Goal: Information Seeking & Learning: Learn about a topic

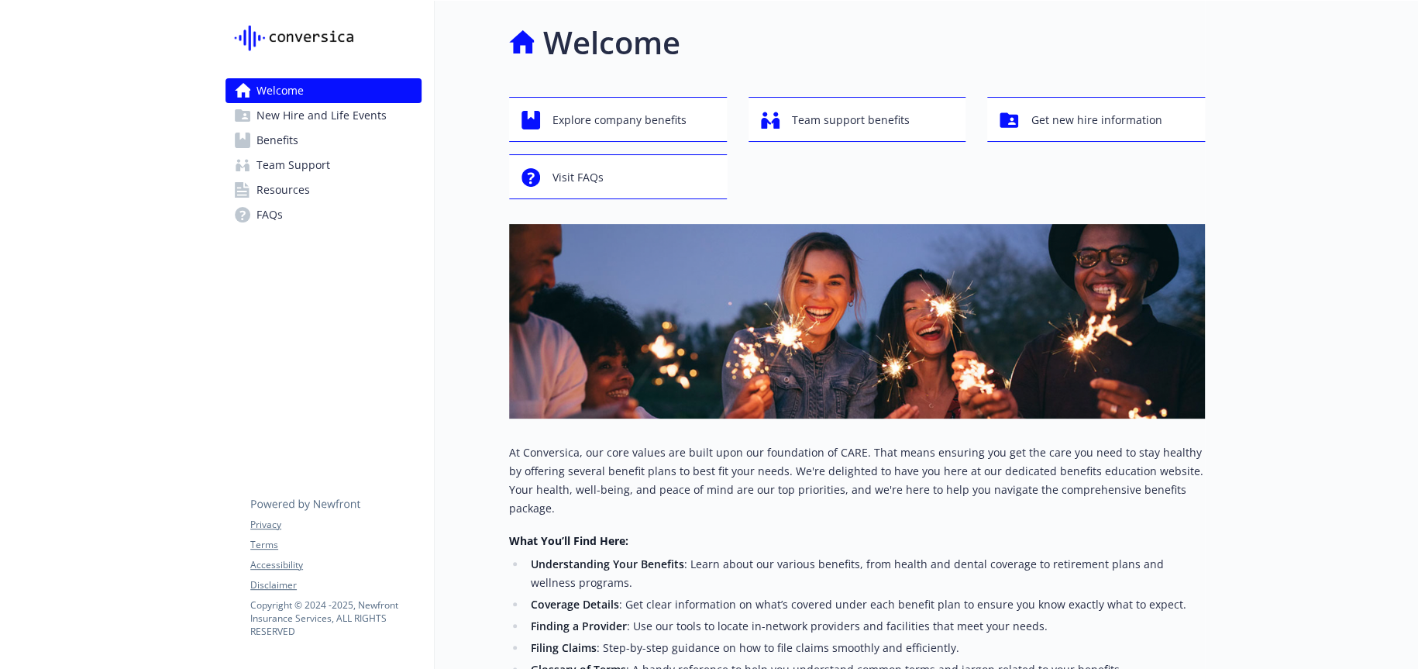
click at [335, 118] on span "New Hire and Life Events" at bounding box center [321, 115] width 130 height 25
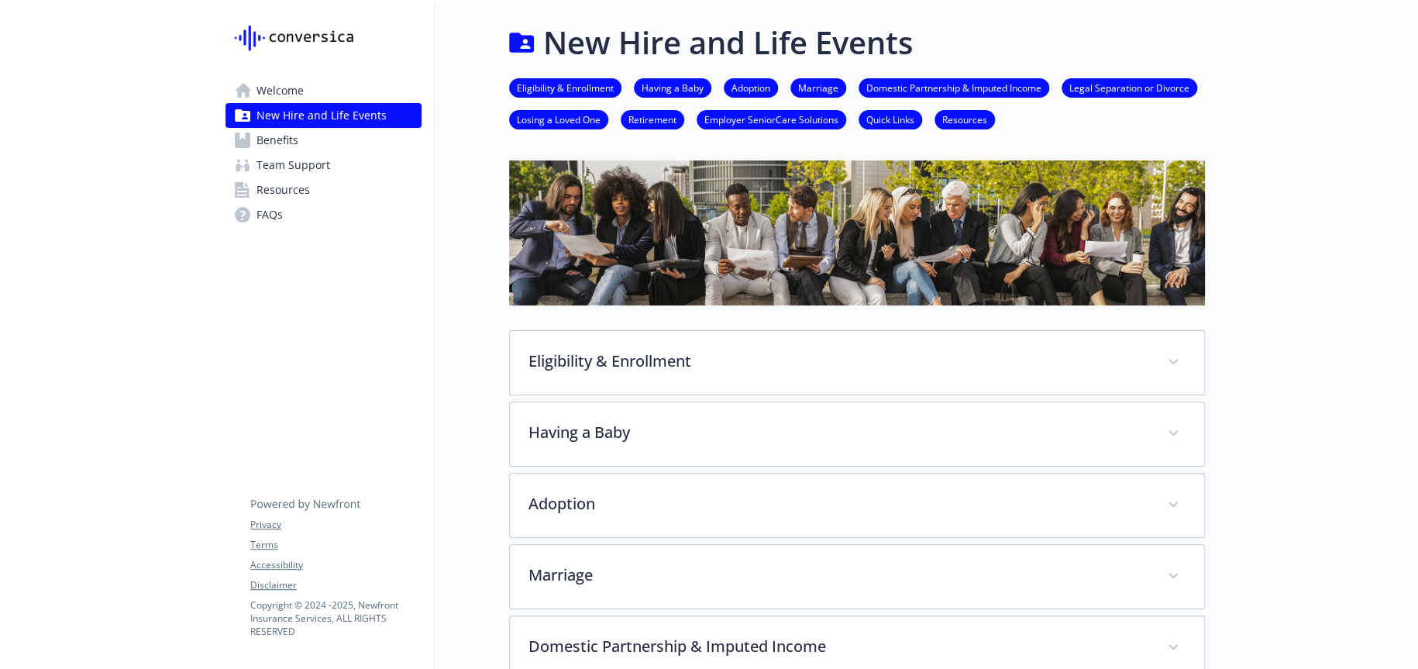
click at [326, 143] on link "Benefits" at bounding box center [323, 140] width 196 height 25
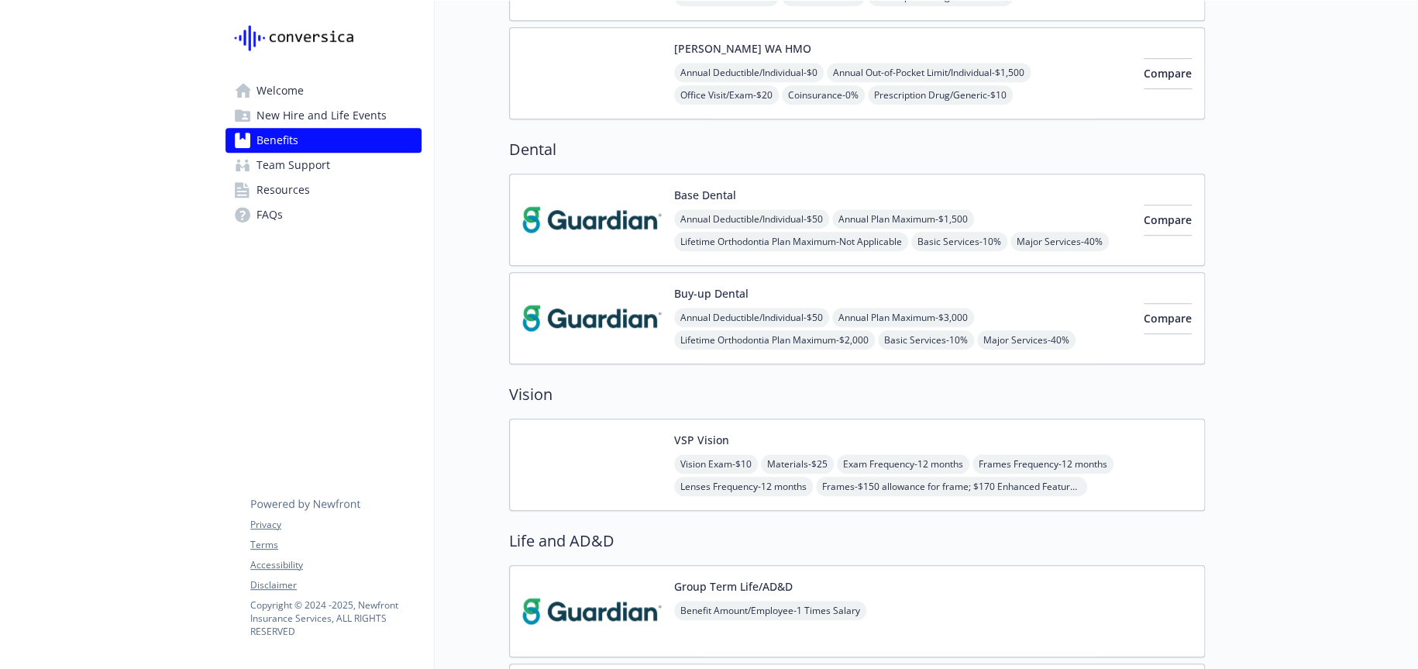
scroll to position [620, 0]
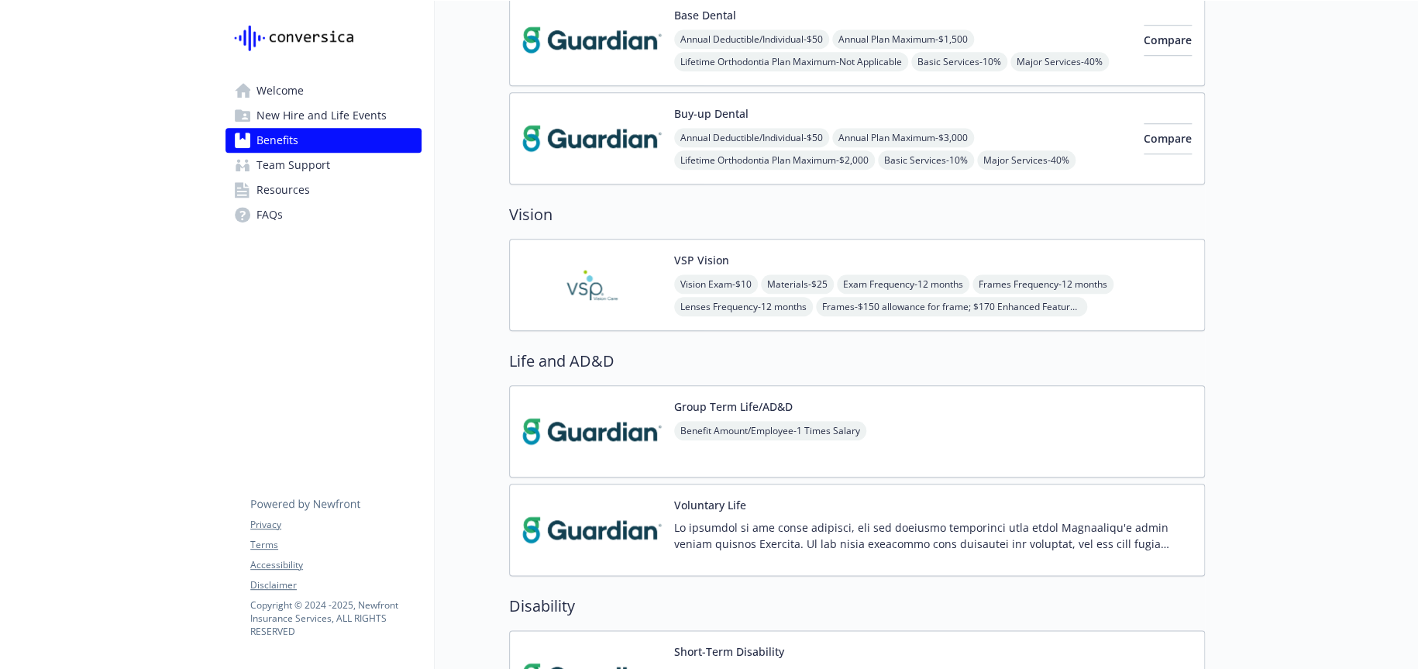
click at [300, 190] on span "Resources" at bounding box center [282, 189] width 53 height 25
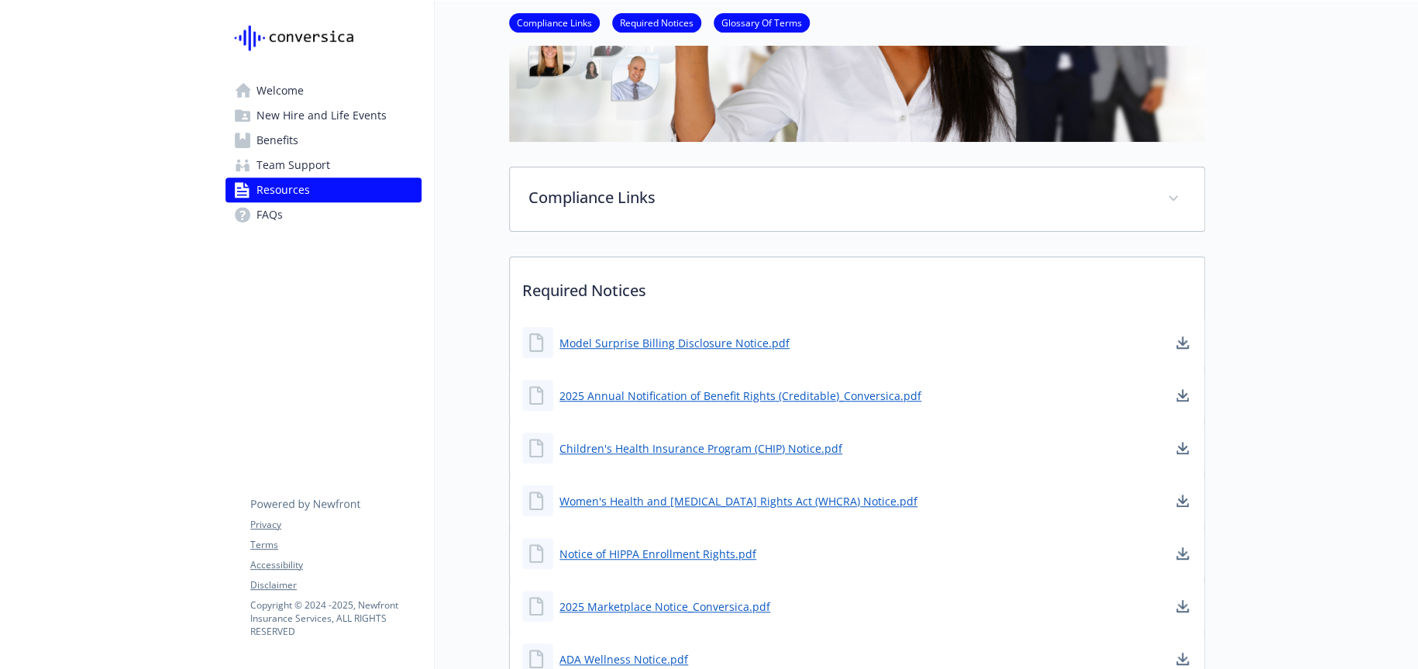
scroll to position [232, 0]
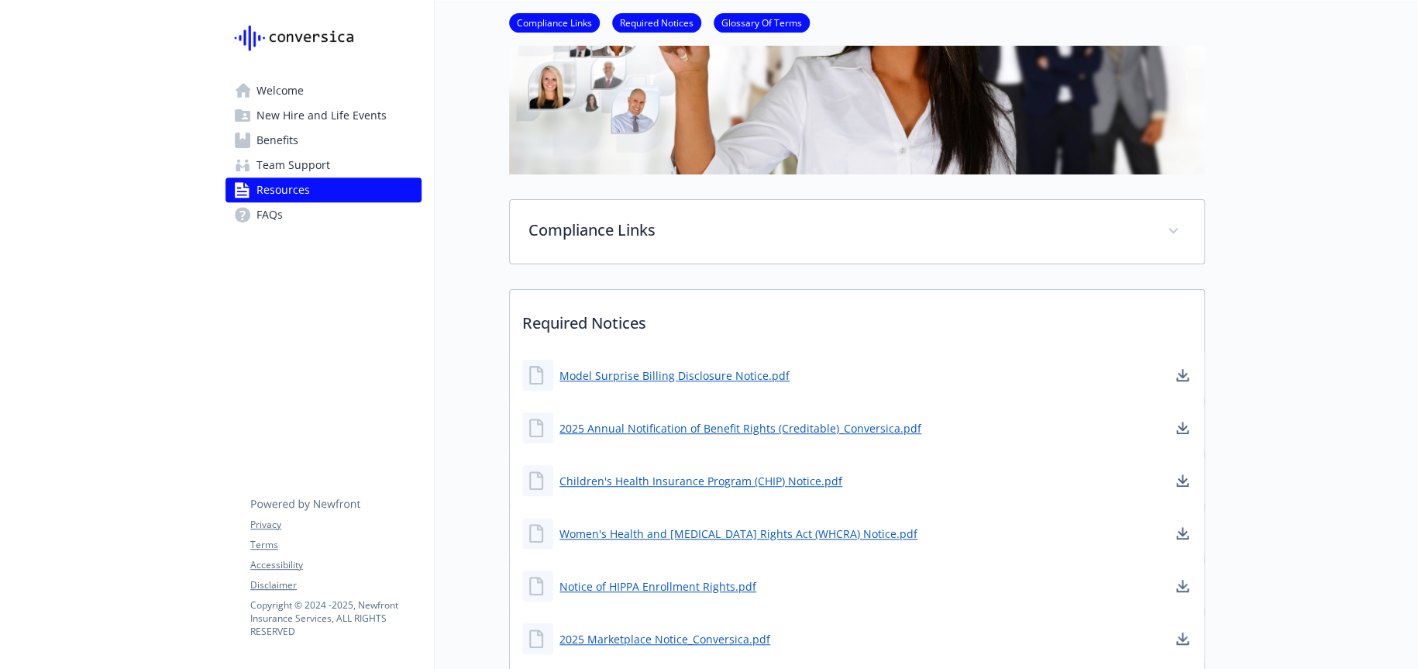
click at [301, 103] on span "New Hire and Life Events" at bounding box center [321, 115] width 130 height 25
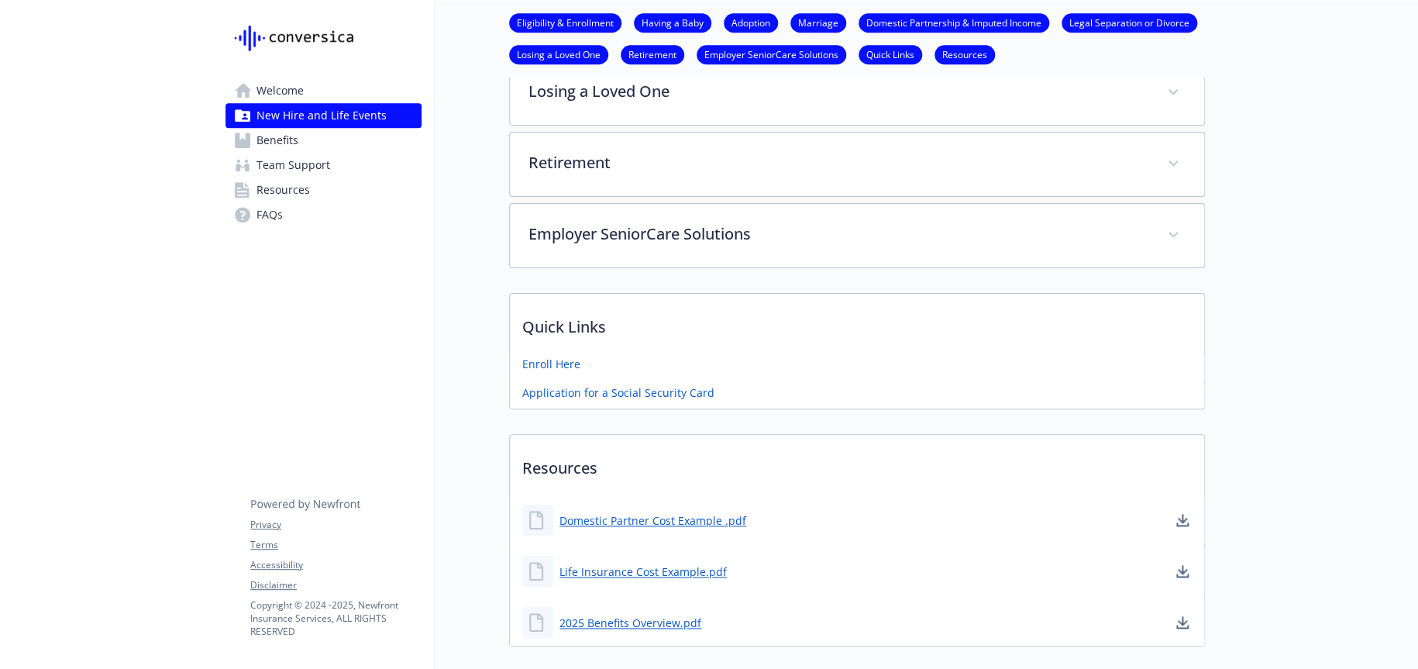
scroll to position [797, 0]
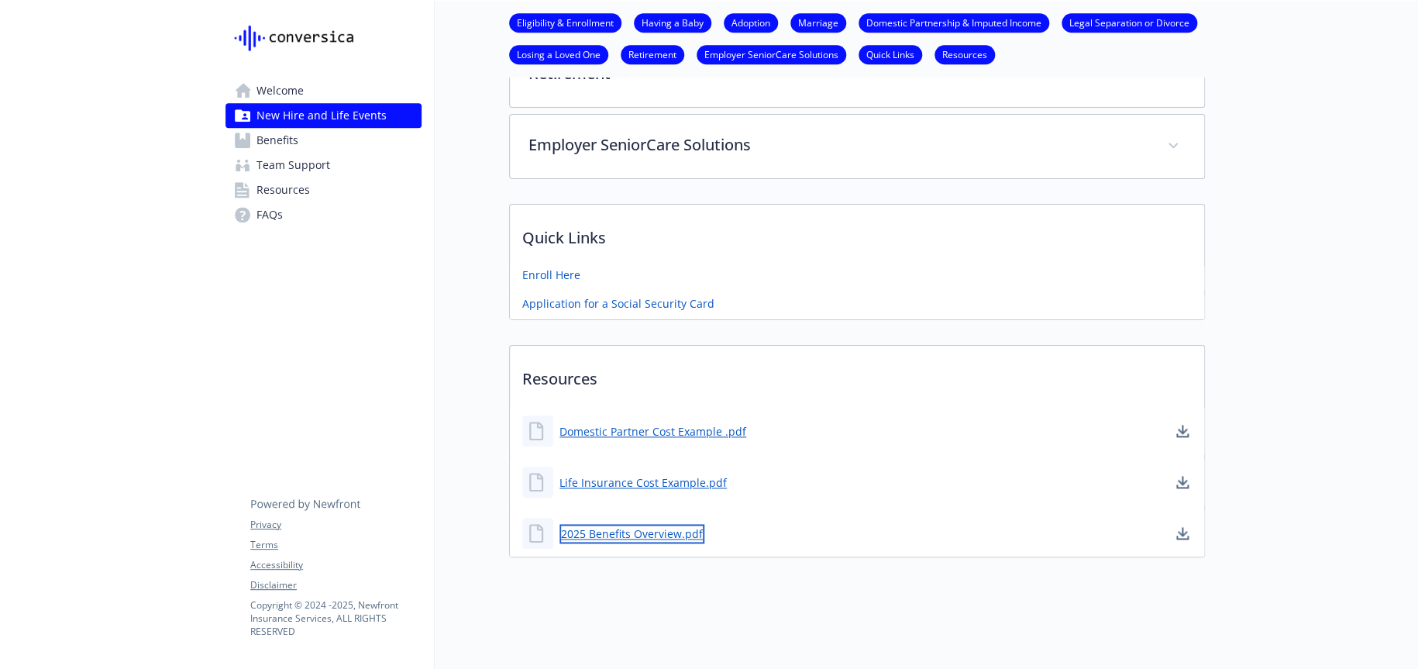
click at [689, 526] on link "2025 Benefits Overview.pdf" at bounding box center [631, 533] width 145 height 19
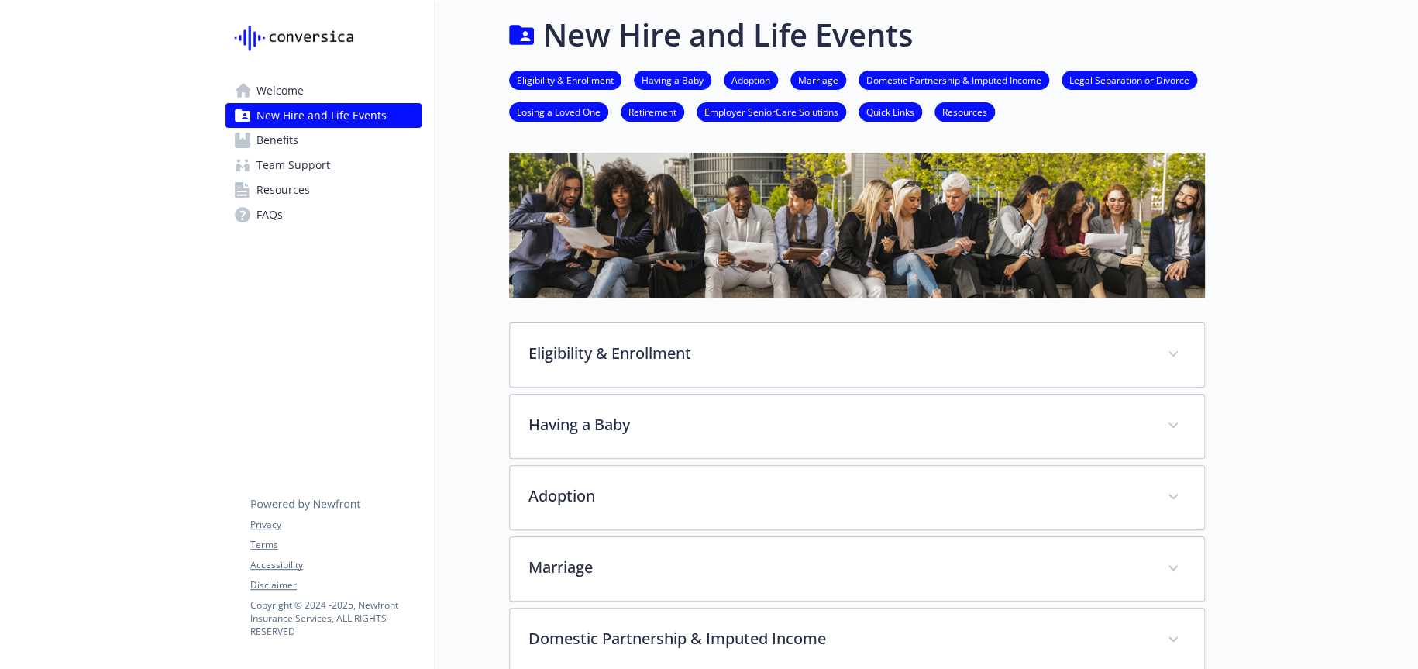
scroll to position [0, 0]
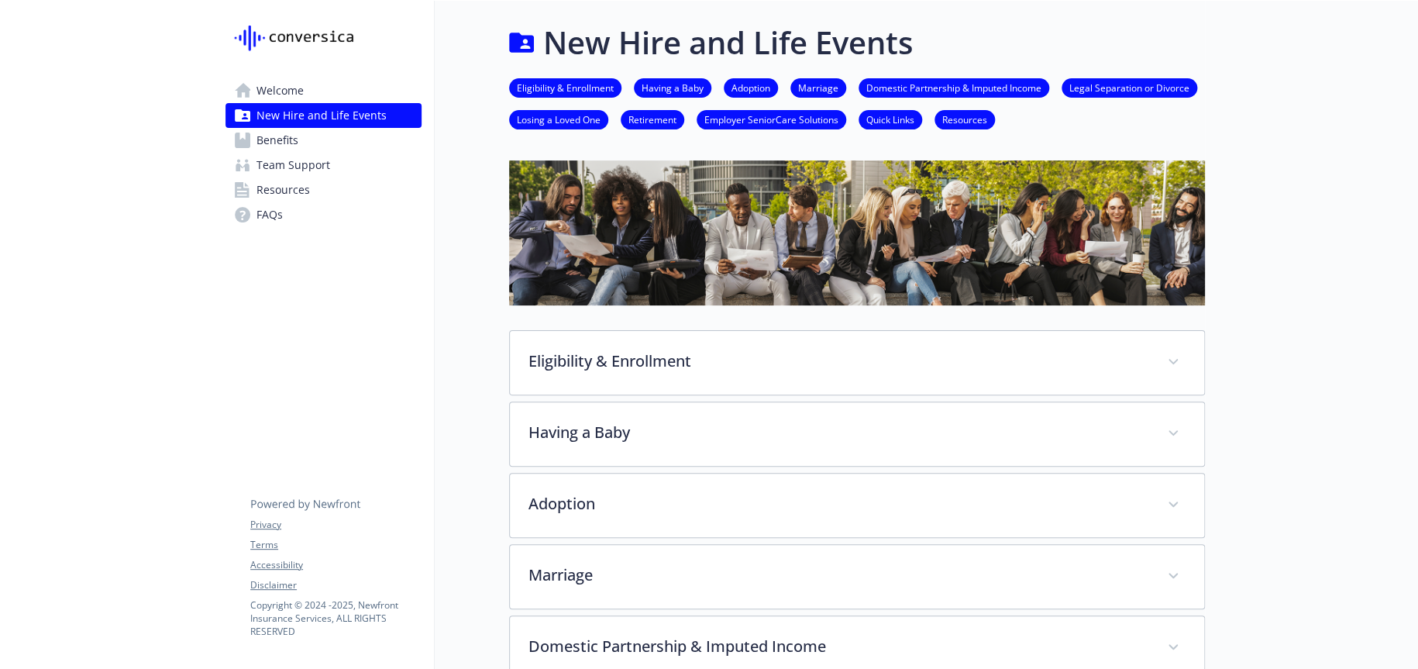
click at [318, 92] on link "Welcome" at bounding box center [323, 90] width 196 height 25
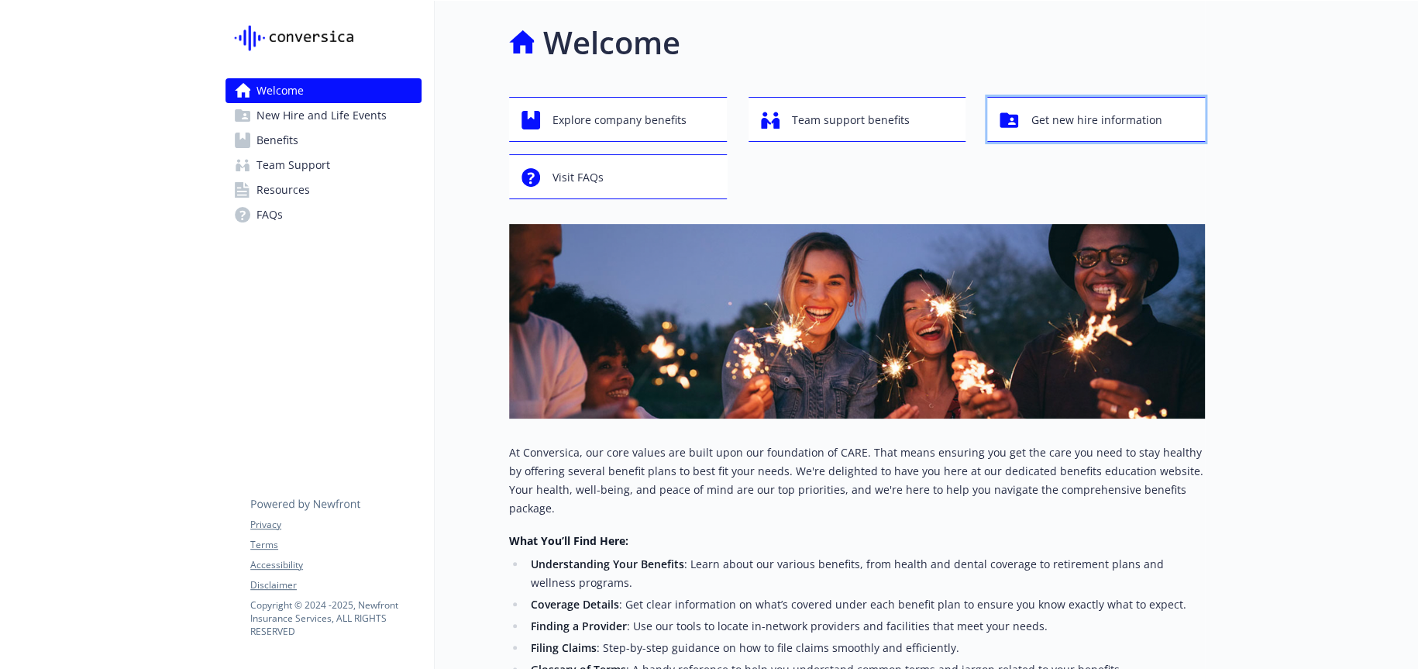
click at [1049, 115] on span "Get new hire information" at bounding box center [1096, 119] width 131 height 29
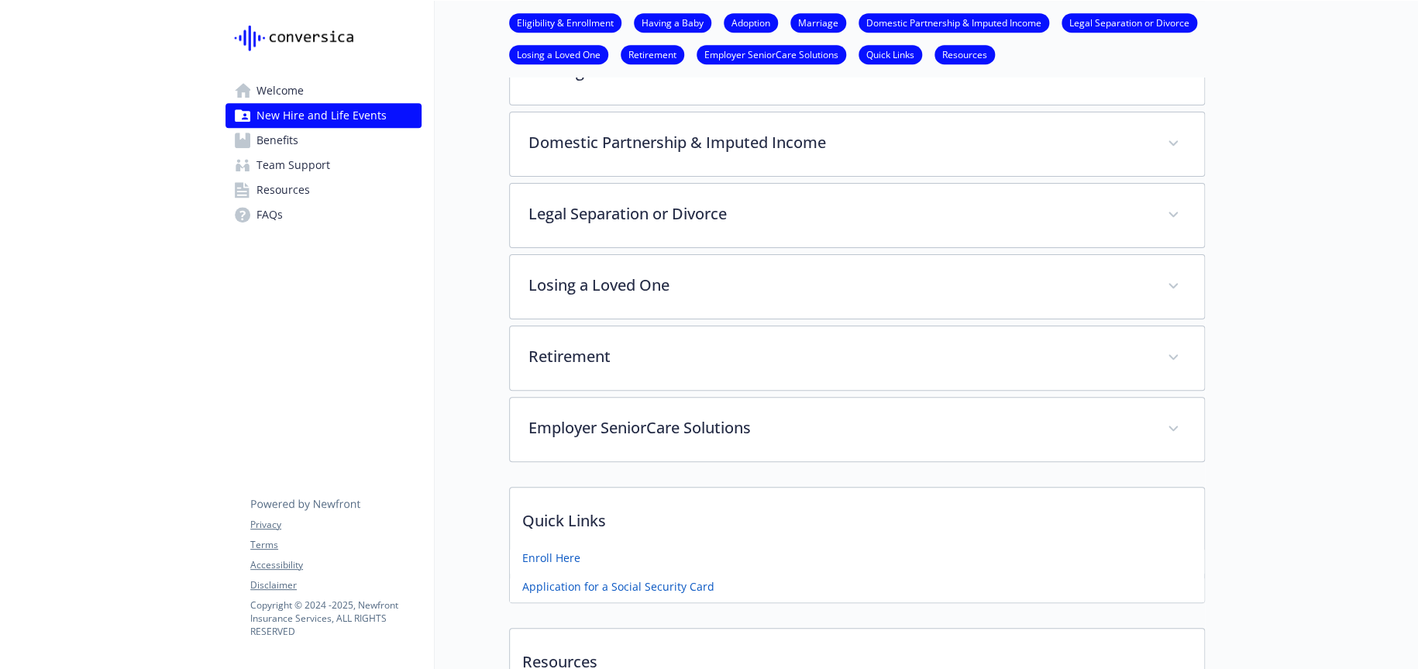
scroll to position [542, 0]
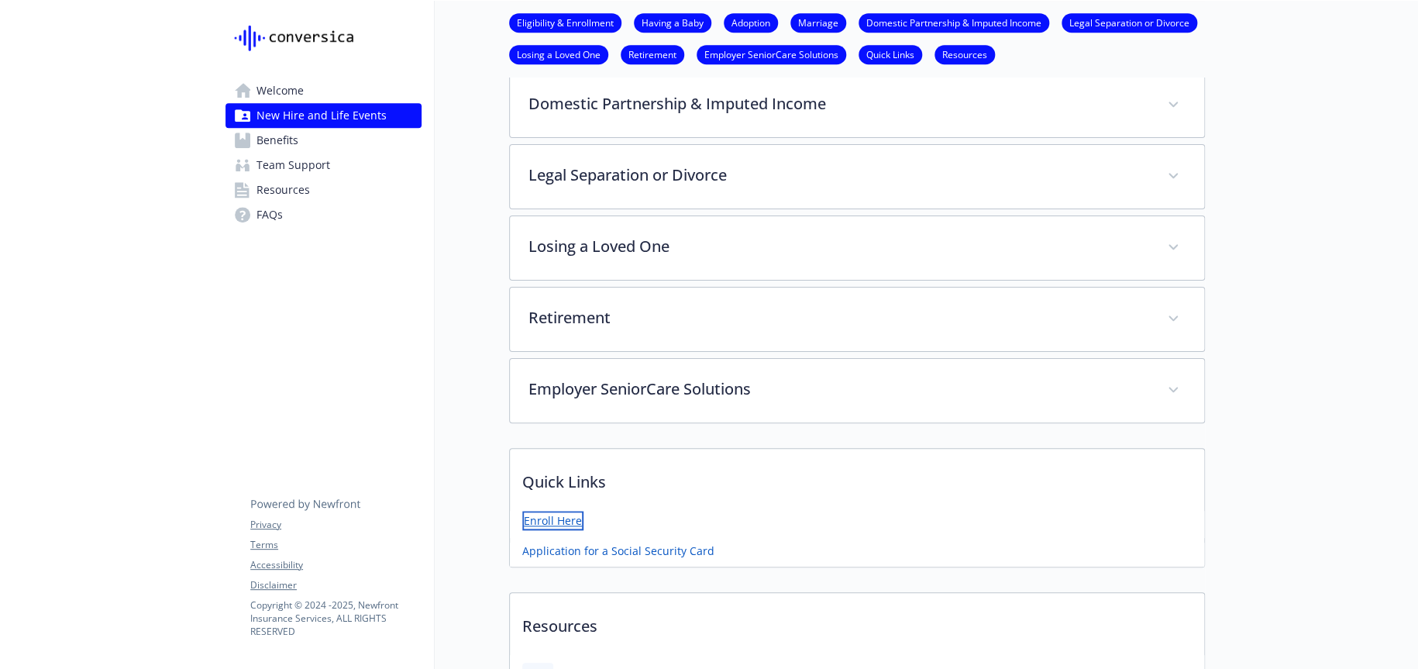
click at [571, 523] on link "Enroll Here" at bounding box center [552, 520] width 61 height 19
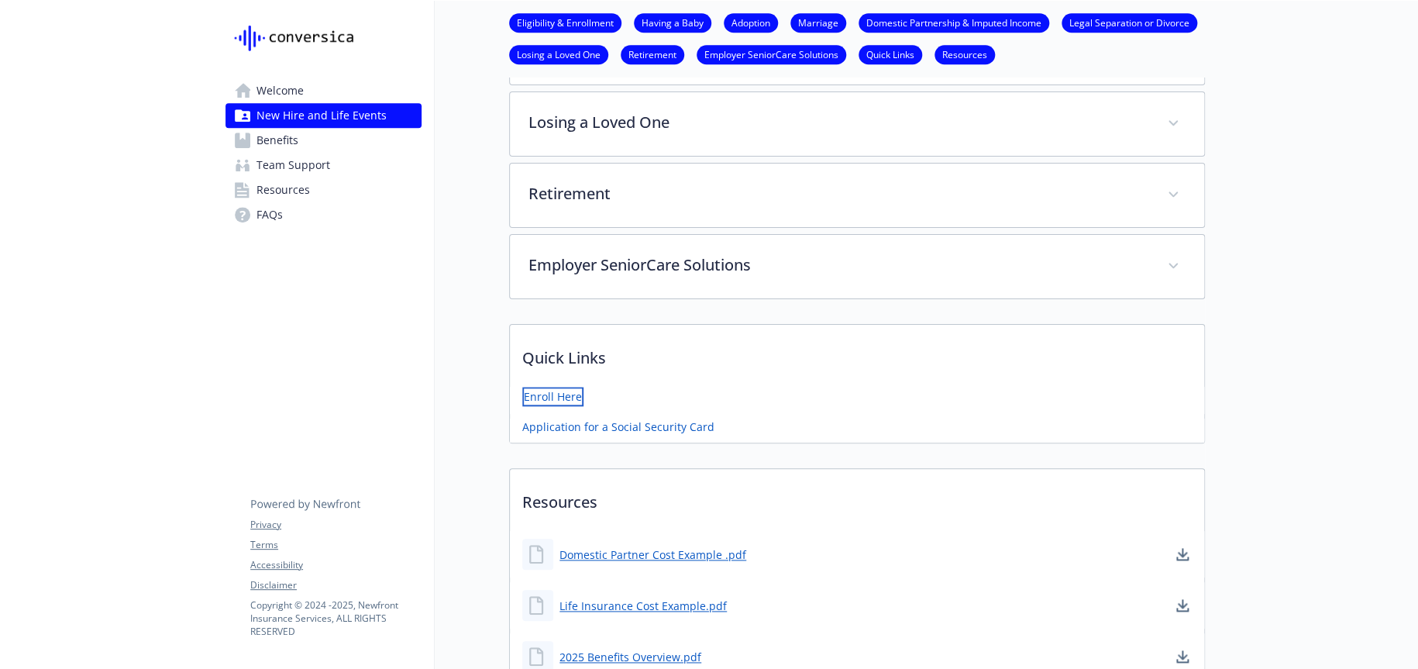
scroll to position [775, 0]
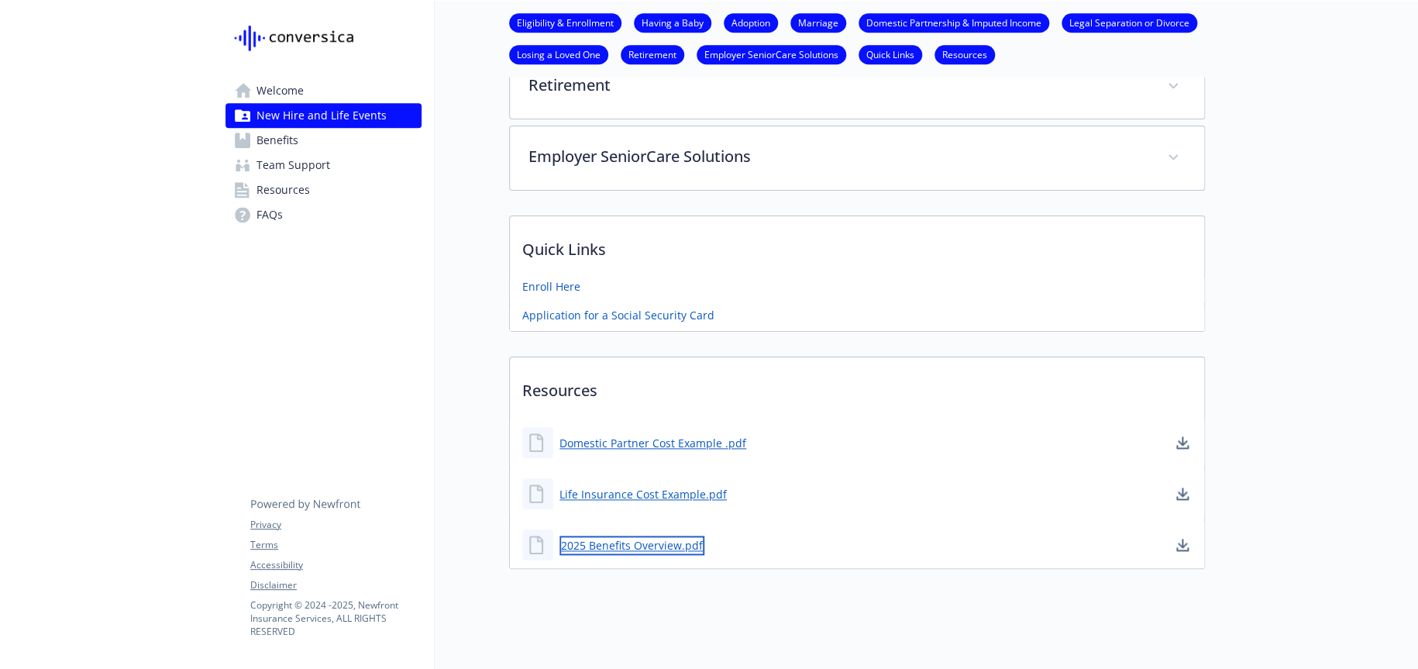
click at [602, 549] on link "2025 Benefits Overview.pdf" at bounding box center [631, 544] width 145 height 19
